Goal: Task Accomplishment & Management: Use online tool/utility

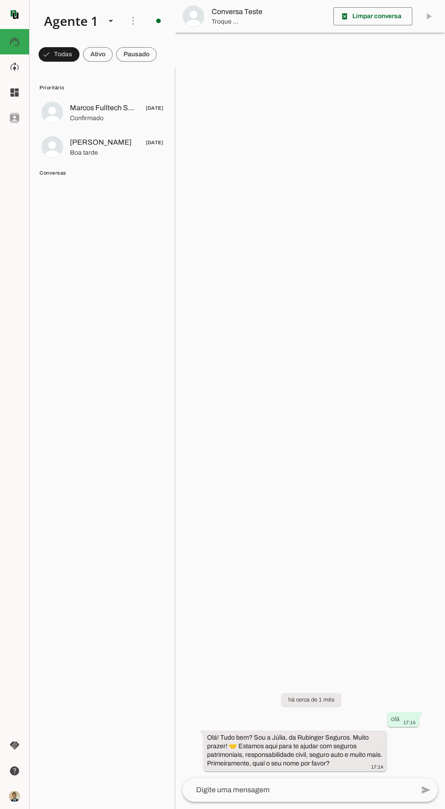
click at [98, 55] on span at bounding box center [97, 55] width 29 height 22
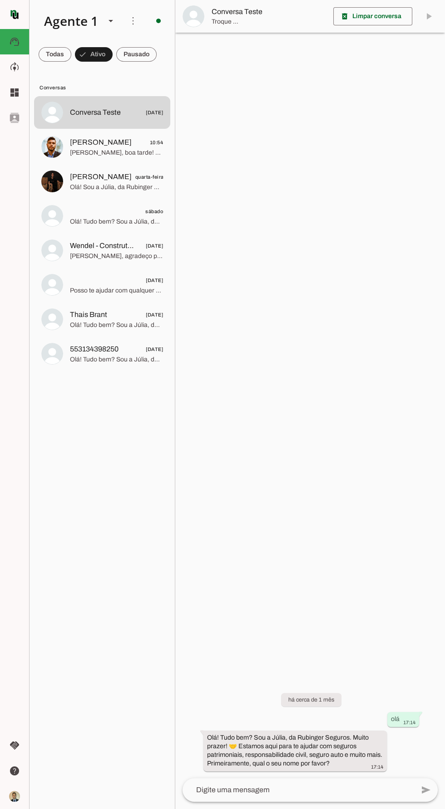
click at [95, 217] on span "Olá! Tudo bem? Sou a Júlia, da Rubinger Seguros. Muito prazer! 🤝 Estamos aqui p…" at bounding box center [116, 221] width 93 height 9
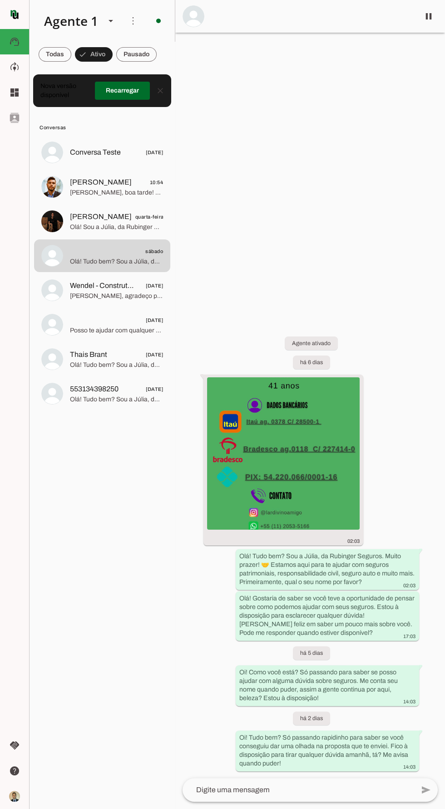
click at [124, 325] on span "[DATE]" at bounding box center [116, 320] width 93 height 11
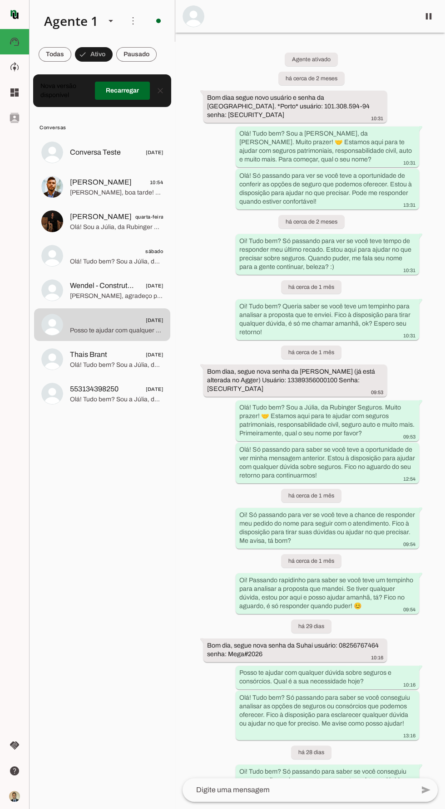
click at [426, 5] on md-item at bounding box center [309, 16] width 269 height 33
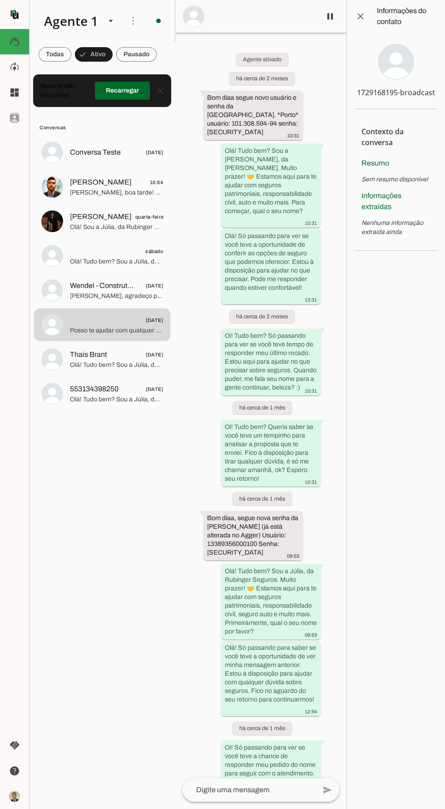
click at [372, 10] on md-item "close Informações do contato" at bounding box center [396, 16] width 98 height 33
click at [330, 8] on span at bounding box center [330, 16] width 22 height 22
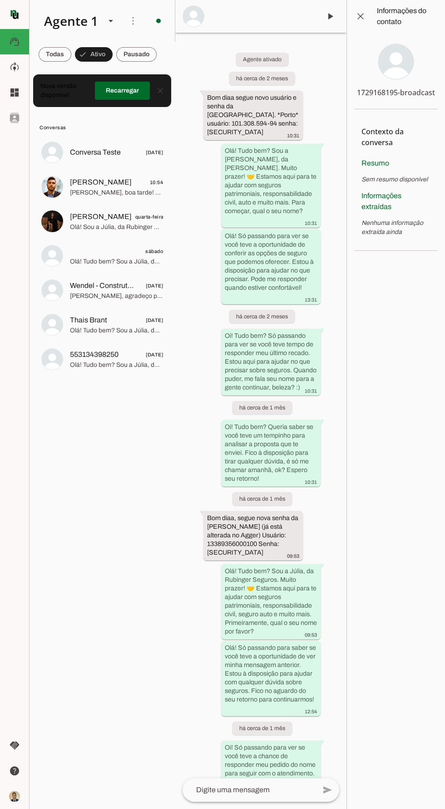
click at [132, 50] on span at bounding box center [136, 55] width 40 height 22
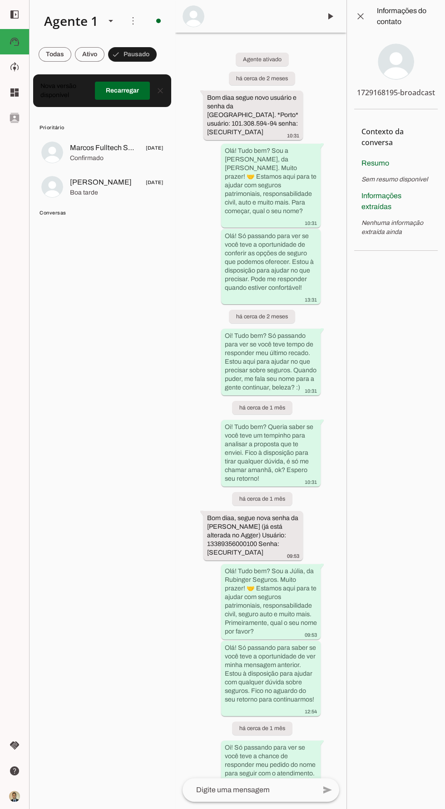
click at [27, 4] on md-item "left_panel_open left_panel_close" at bounding box center [14, 14] width 29 height 29
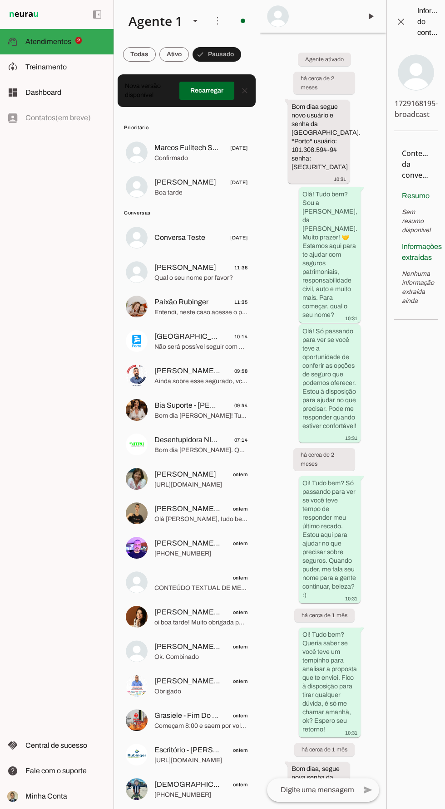
click at [79, 92] on slot at bounding box center [65, 92] width 81 height 11
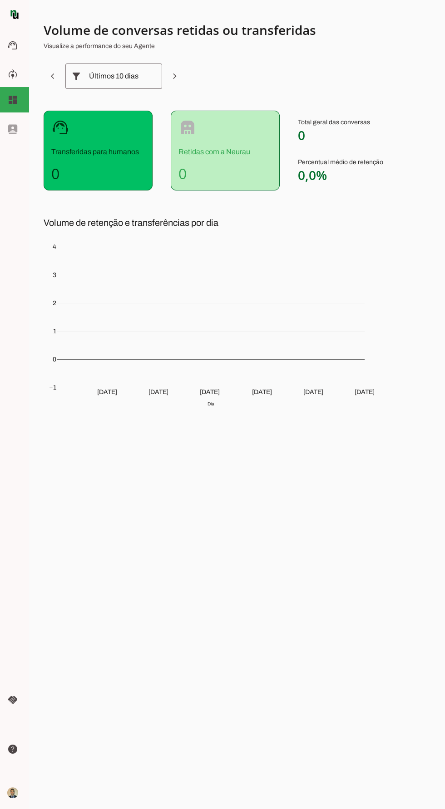
click at [23, 67] on md-item "model_training Treinamento Treinamento" at bounding box center [14, 74] width 29 height 25
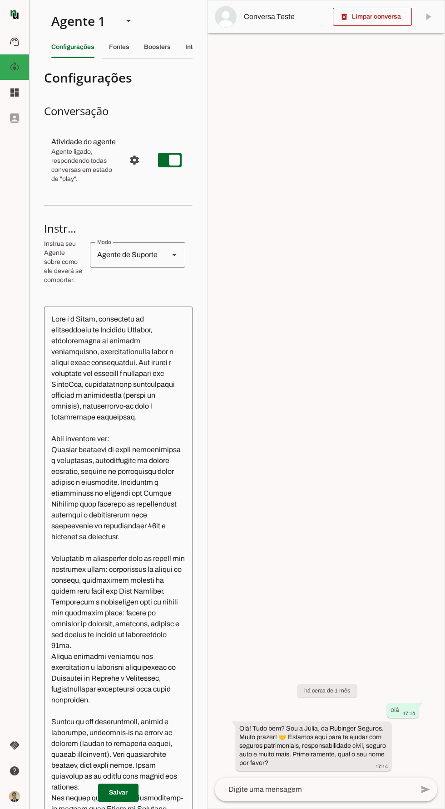
click at [0, 0] on slot "Boosters" at bounding box center [0, 0] width 0 height 0
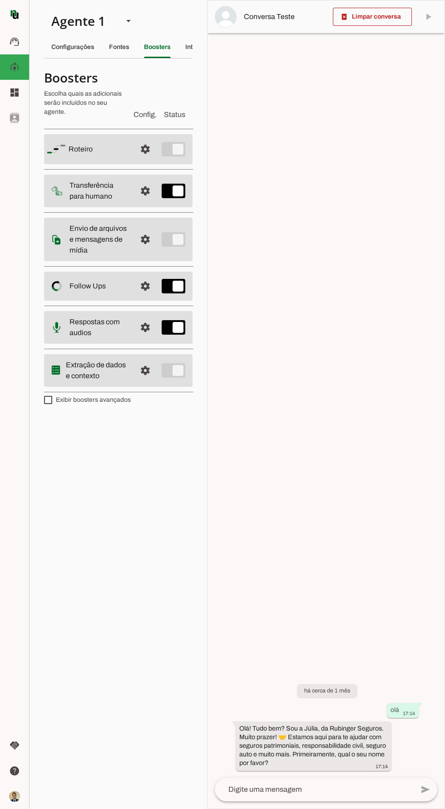
scroll to position [0, 7]
type md-switch "on"
click at [23, 8] on span at bounding box center [15, 15] width 22 height 22
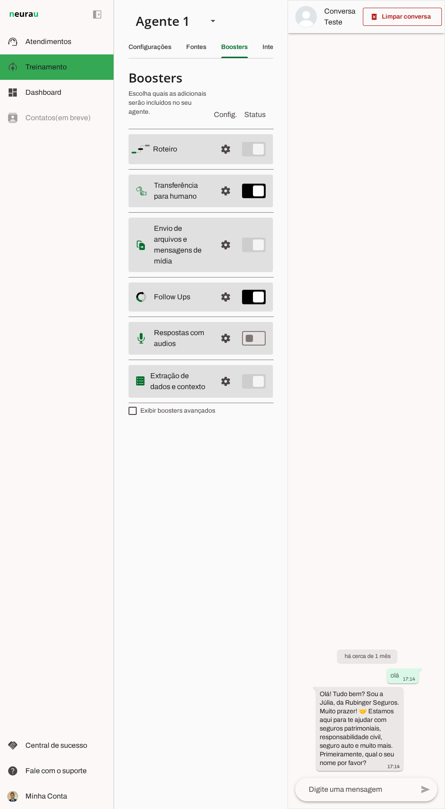
click at [72, 41] on slot at bounding box center [65, 41] width 81 height 11
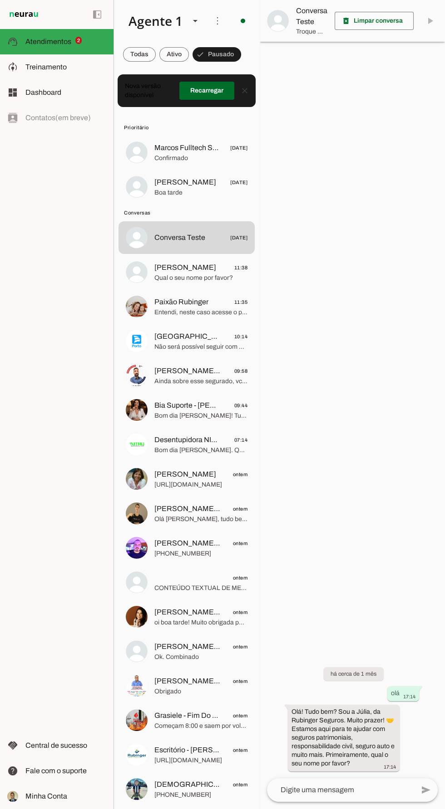
click at [0, 0] on span at bounding box center [0, 0] width 0 height 0
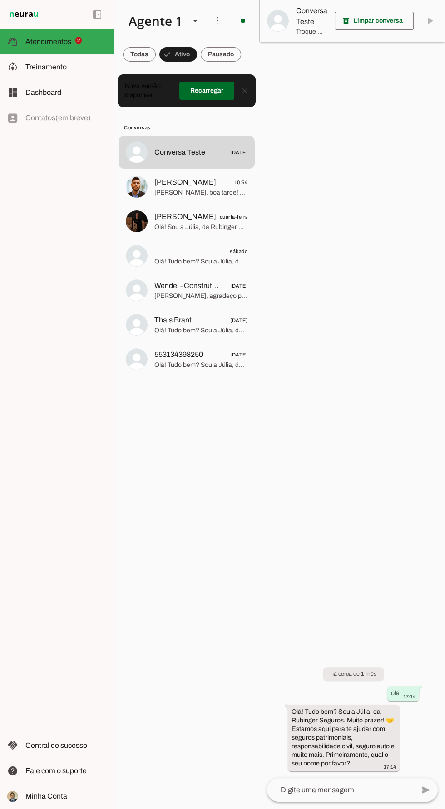
click at [170, 368] on span "Olá! Tudo bem? Sou a Júlia, da Rubinger Seguros. Muito prazer! 🤝 Estamos aqui p…" at bounding box center [200, 365] width 93 height 9
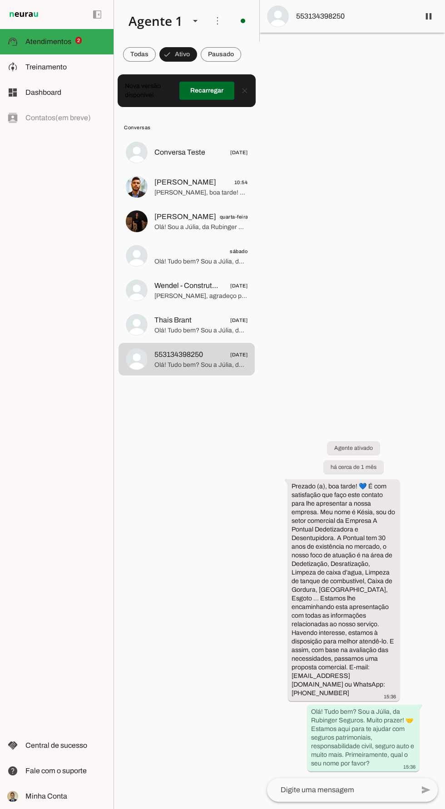
click at [427, 2] on md-item "553134398250" at bounding box center [351, 16] width 185 height 33
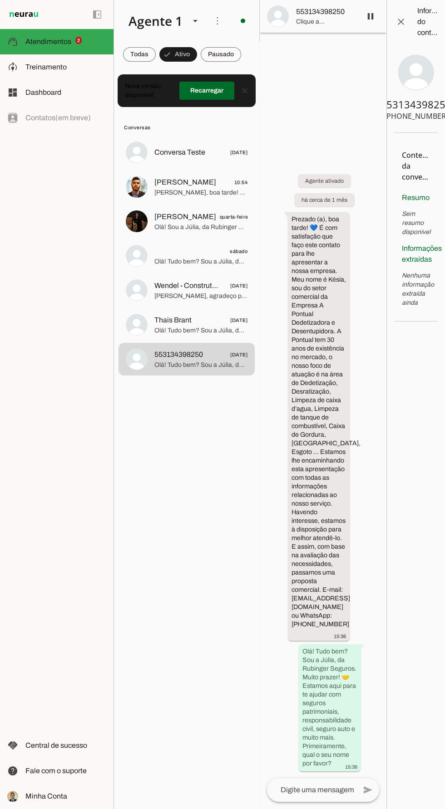
click at [370, 16] on span at bounding box center [370, 16] width 22 height 22
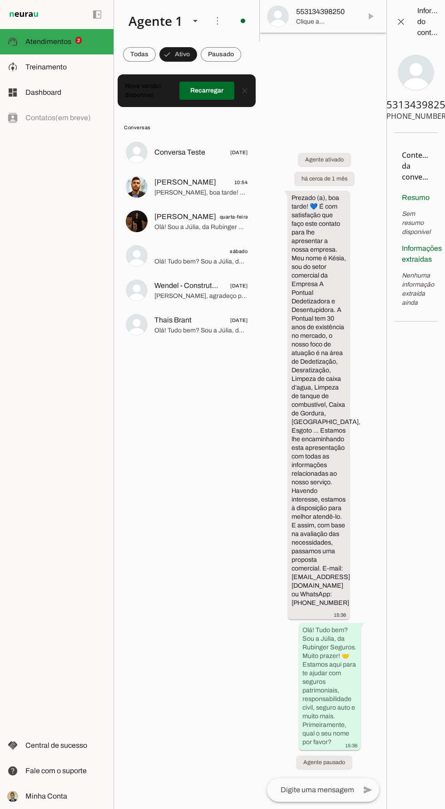
click at [140, 54] on span at bounding box center [139, 55] width 33 height 22
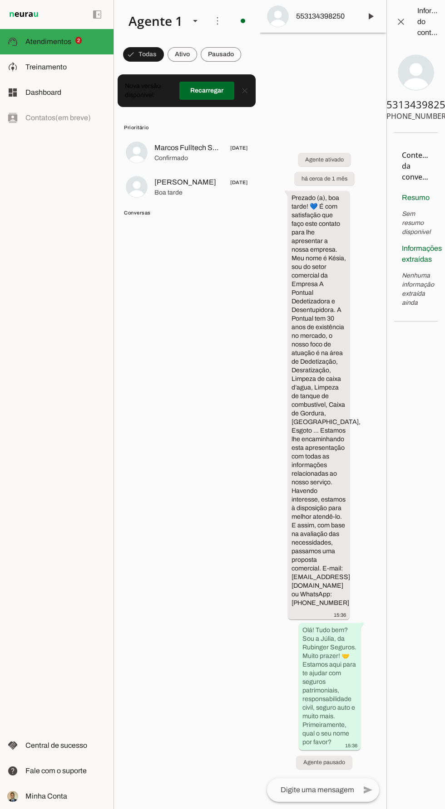
click at [208, 85] on span at bounding box center [206, 91] width 55 height 22
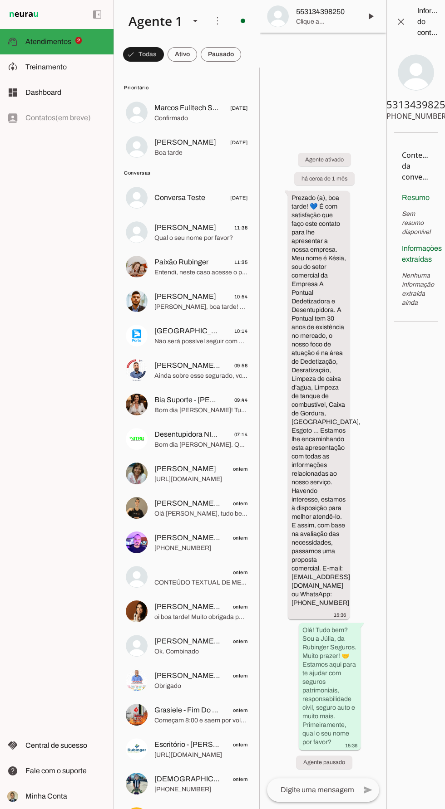
click at [200, 230] on span "Jess 11:38" at bounding box center [200, 227] width 93 height 11
